Goal: Task Accomplishment & Management: Manage account settings

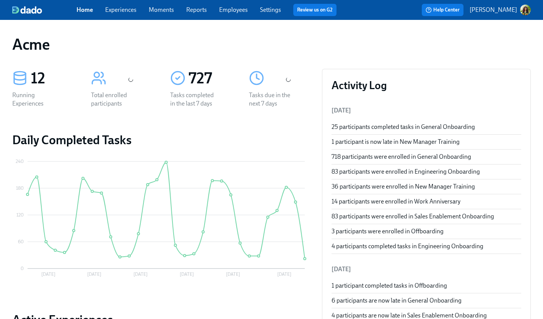
click at [521, 11] on div "button" at bounding box center [526, 10] width 11 height 11
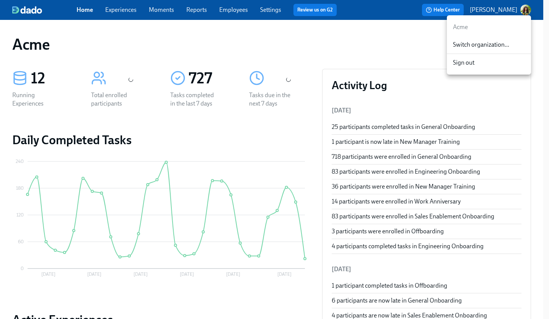
click at [499, 47] on span "Switch organization..." at bounding box center [489, 45] width 72 height 8
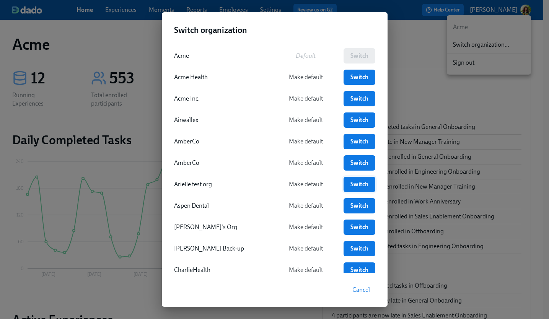
click at [354, 183] on span "Switch" at bounding box center [359, 185] width 21 height 8
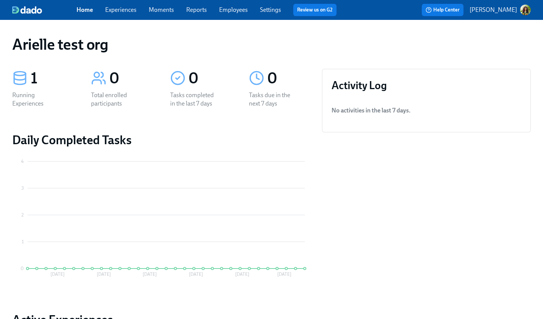
click at [127, 9] on link "Experiences" at bounding box center [120, 9] width 31 height 7
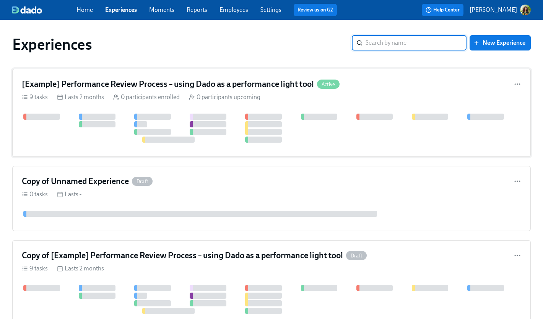
click at [387, 106] on div "[Example] Performance Review Process – using Dado as a performance light tool A…" at bounding box center [271, 113] width 519 height 88
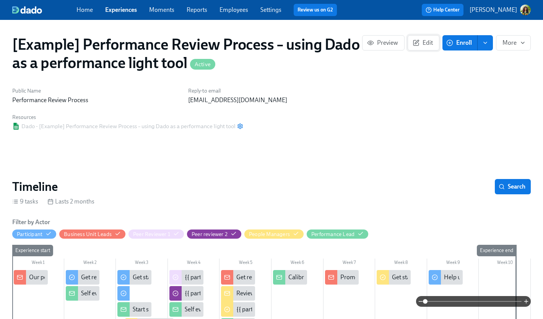
click at [435, 44] on button "Edit" at bounding box center [424, 42] width 32 height 15
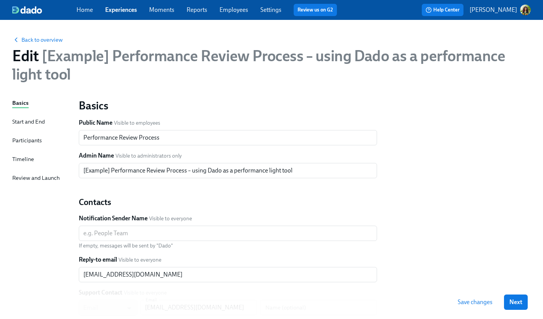
click at [21, 121] on div "Start and End" at bounding box center [28, 122] width 33 height 8
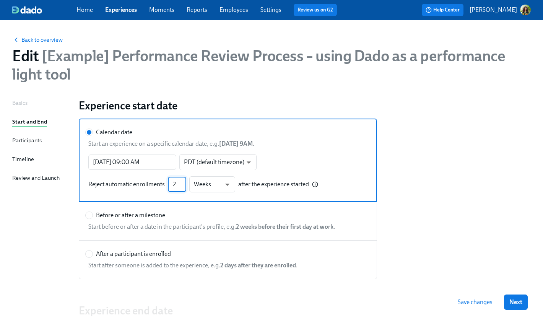
drag, startPoint x: 174, startPoint y: 185, endPoint x: 271, endPoint y: 161, distance: 100.1
click at [174, 185] on input "2" at bounding box center [177, 184] width 18 height 15
type input "2"
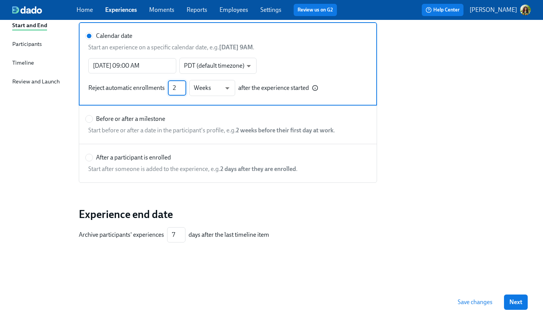
scroll to position [80, 0]
